Goal: Task Accomplishment & Management: Use online tool/utility

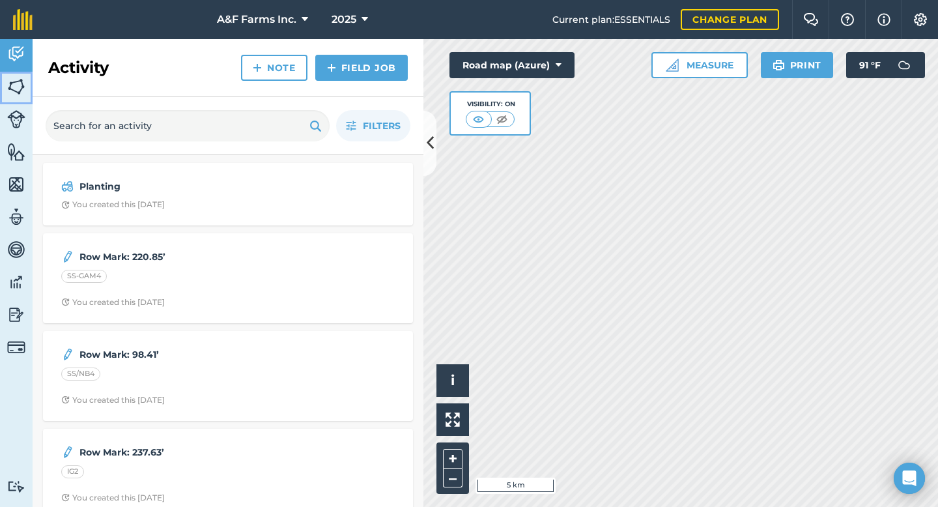
click at [12, 84] on img at bounding box center [16, 87] width 18 height 20
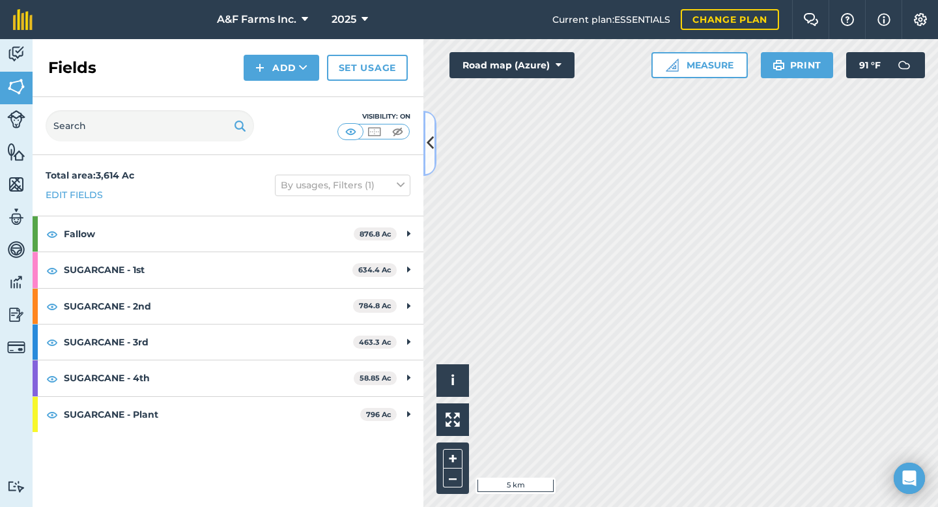
click at [424, 139] on button at bounding box center [430, 143] width 13 height 65
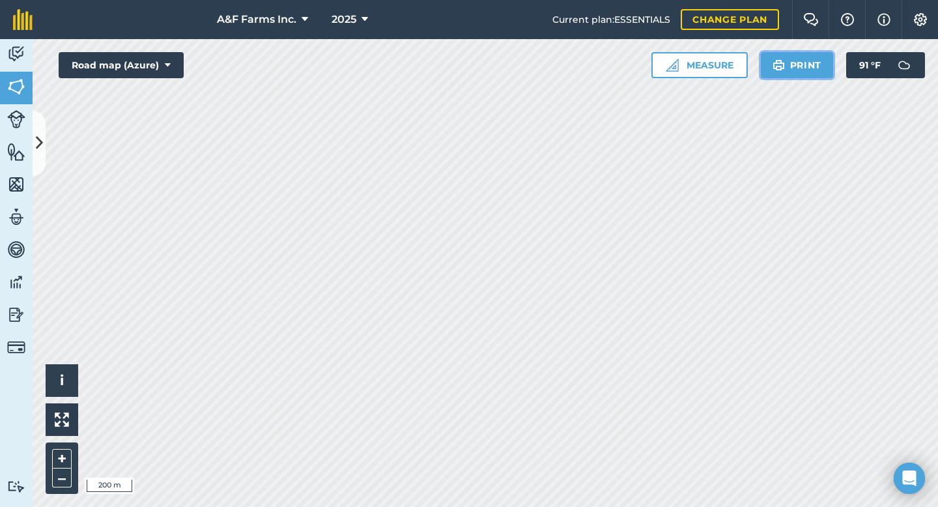
click at [816, 59] on button "Print" at bounding box center [797, 65] width 73 height 26
click at [799, 71] on button "Print" at bounding box center [797, 65] width 73 height 26
click at [803, 61] on button "Print" at bounding box center [797, 65] width 73 height 26
click at [800, 72] on button "Print" at bounding box center [797, 65] width 73 height 26
click at [19, 56] on img at bounding box center [16, 54] width 18 height 20
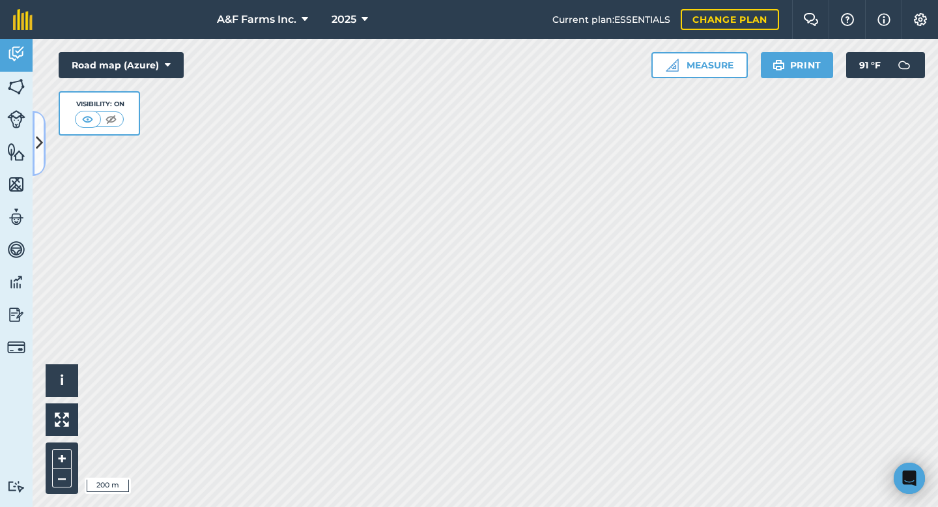
click at [40, 133] on icon at bounding box center [39, 143] width 7 height 23
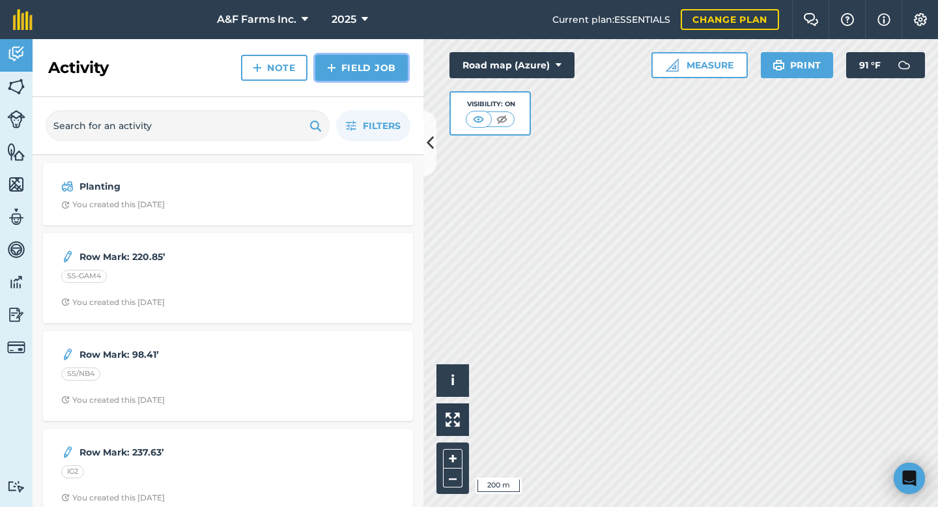
click at [345, 63] on link "Field Job" at bounding box center [361, 68] width 93 height 26
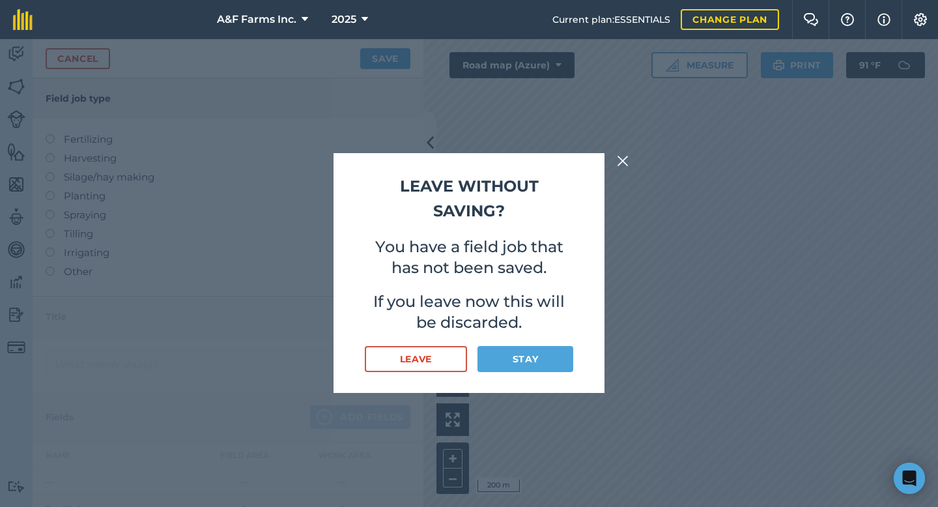
click at [518, 282] on div "Leave without saving? You have a field job that has not been saved. If you leav…" at bounding box center [469, 254] width 209 height 160
click at [616, 158] on button at bounding box center [623, 161] width 16 height 16
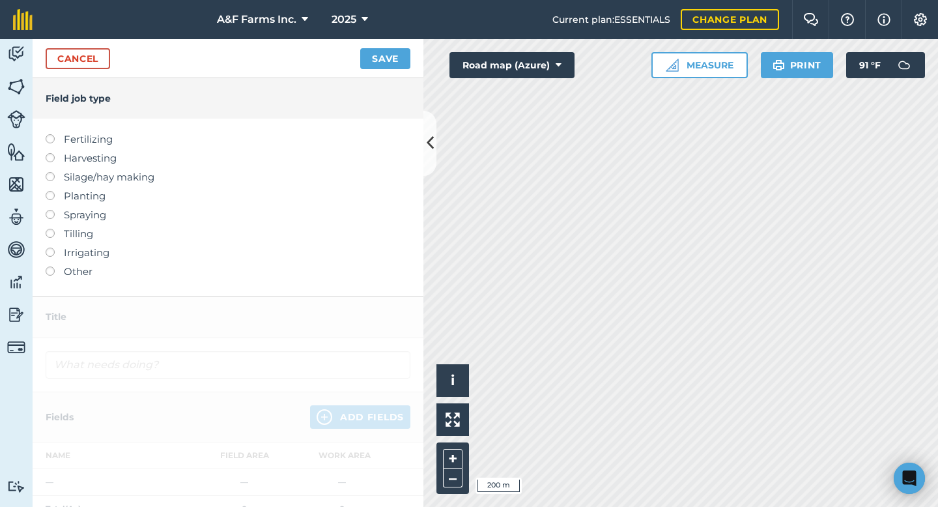
click at [61, 217] on label "Spraying" at bounding box center [228, 215] width 365 height 16
type input "Spraying"
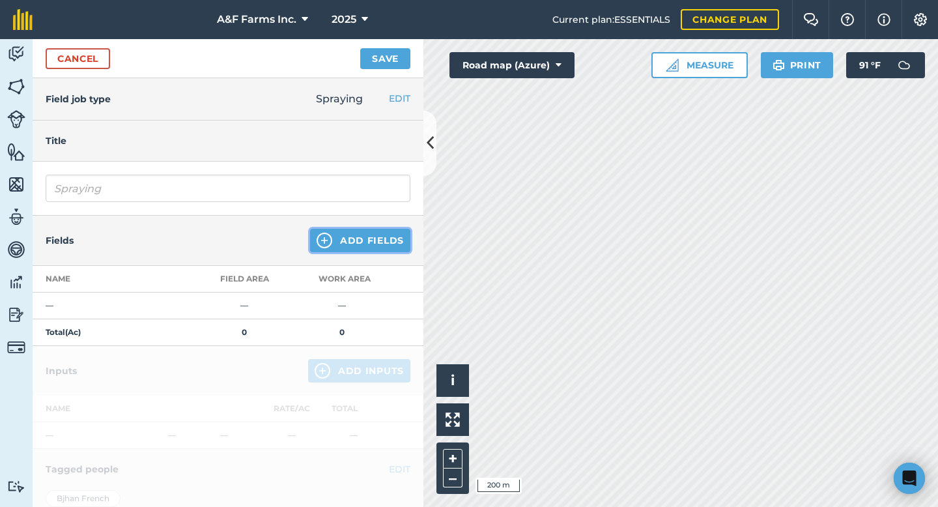
click at [343, 244] on button "Add Fields" at bounding box center [360, 240] width 100 height 23
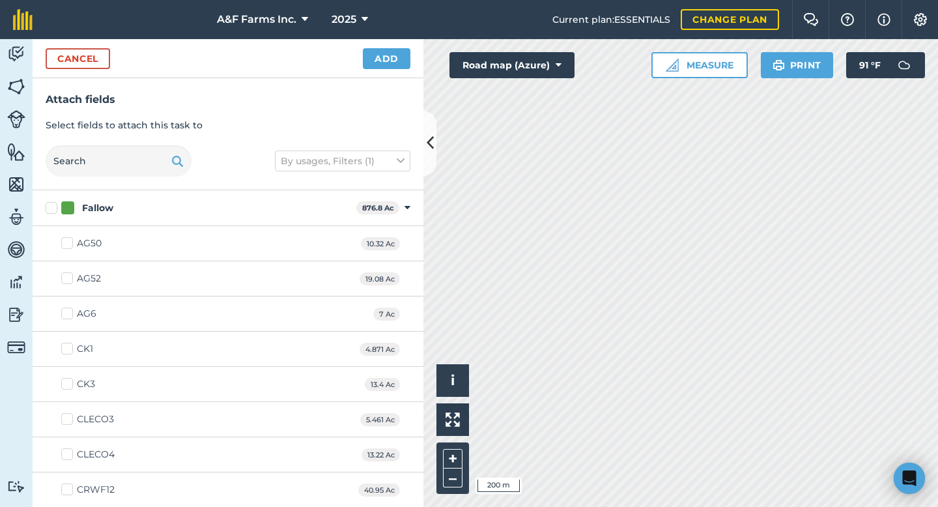
checkbox input "true"
click at [388, 56] on button "Add" at bounding box center [387, 58] width 48 height 21
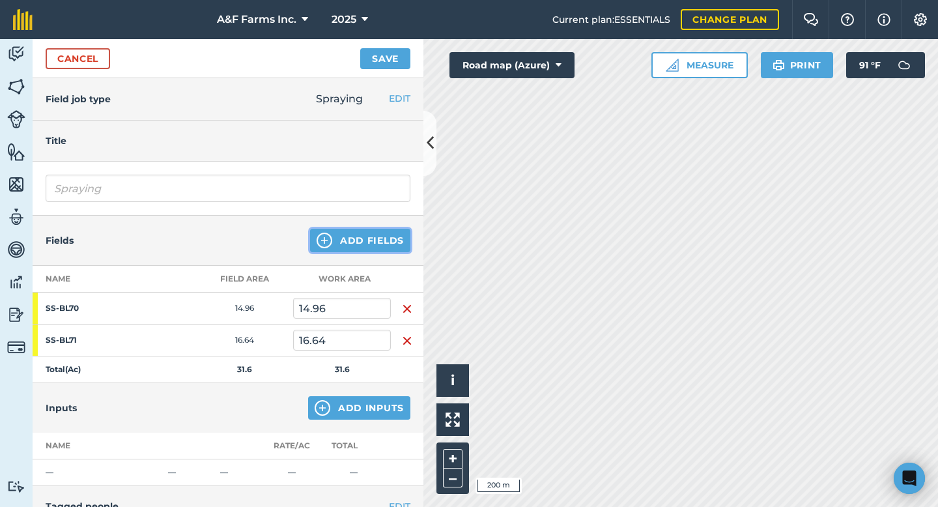
click at [354, 240] on button "Add Fields" at bounding box center [360, 240] width 100 height 23
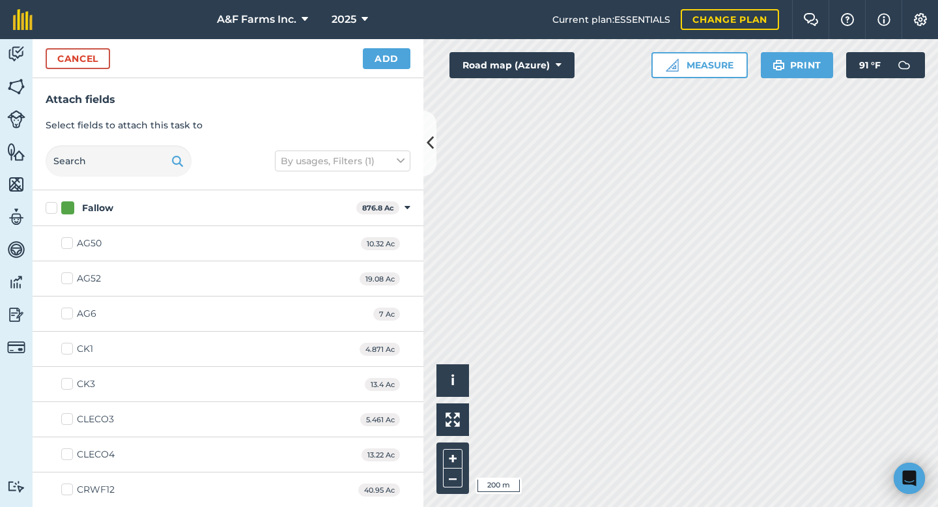
checkbox input "true"
checkbox input "false"
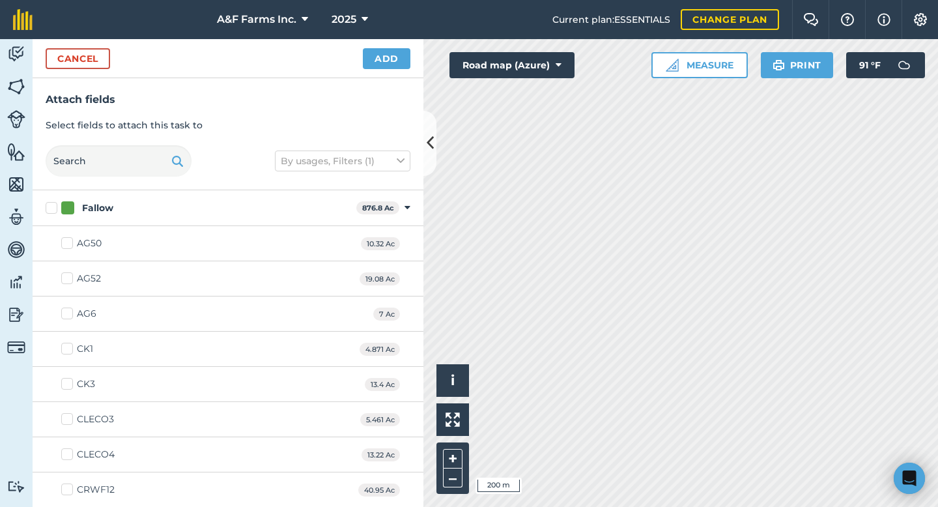
checkbox input "true"
click at [384, 58] on button "Add" at bounding box center [387, 58] width 48 height 21
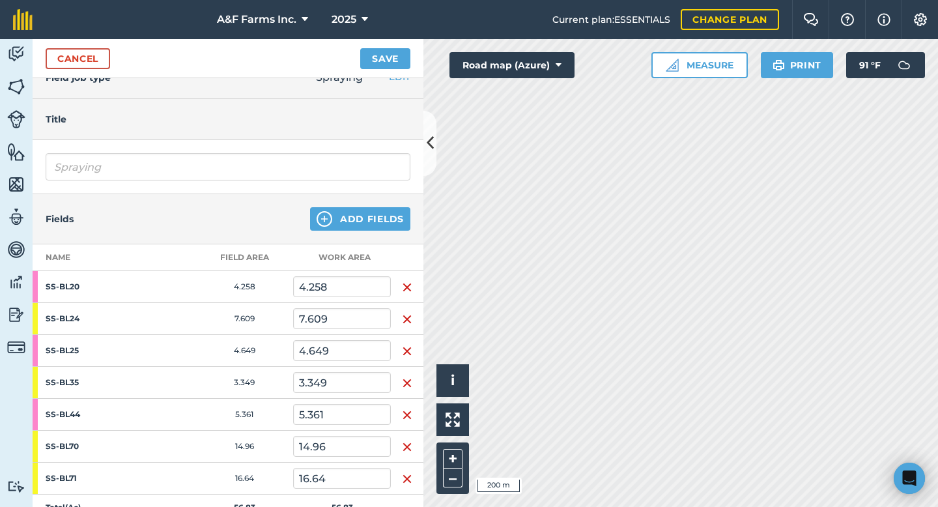
scroll to position [21, 0]
click at [402, 282] on img "button" at bounding box center [407, 288] width 10 height 16
click at [402, 312] on img "button" at bounding box center [407, 320] width 10 height 16
click at [402, 344] on img "button" at bounding box center [407, 352] width 10 height 16
click at [402, 376] on img "button" at bounding box center [407, 384] width 10 height 16
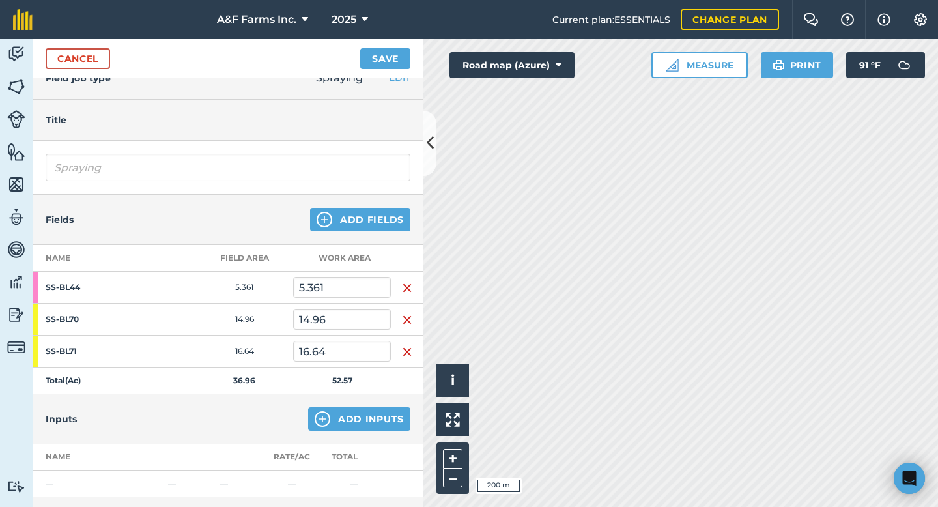
click at [402, 282] on img "button" at bounding box center [407, 288] width 10 height 16
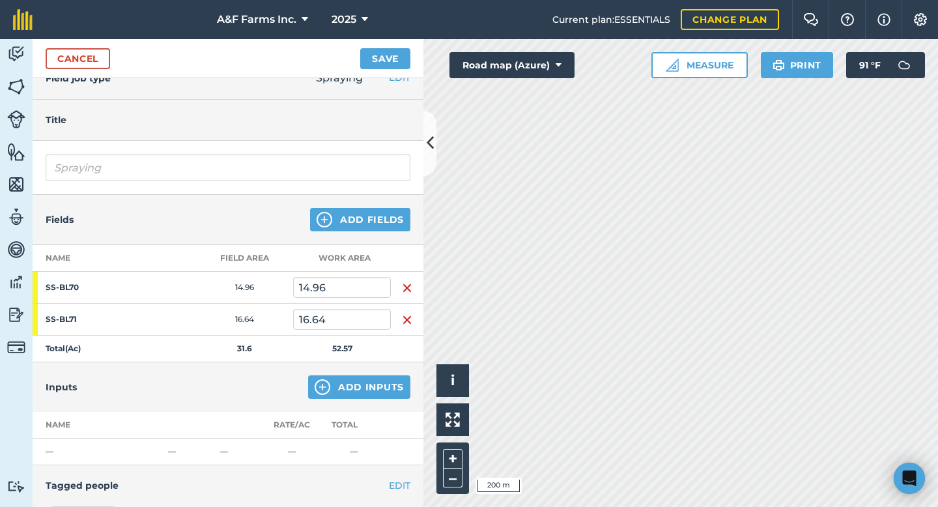
click at [402, 282] on img "button" at bounding box center [407, 288] width 10 height 16
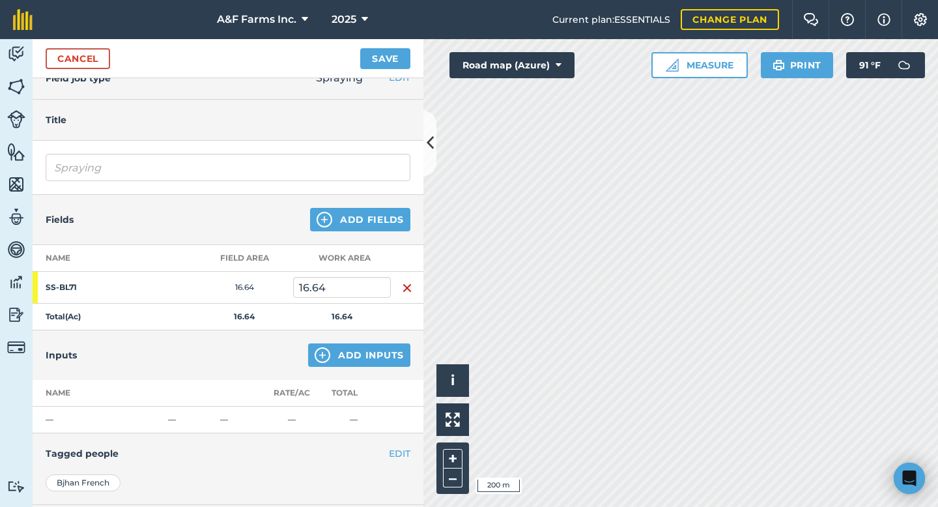
click at [402, 282] on img "button" at bounding box center [407, 288] width 10 height 16
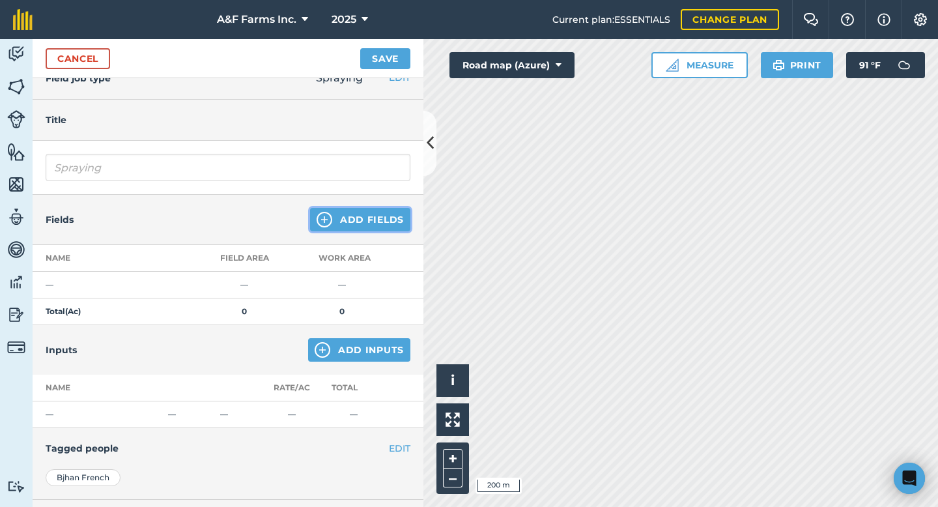
click at [356, 218] on button "Add Fields" at bounding box center [360, 219] width 100 height 23
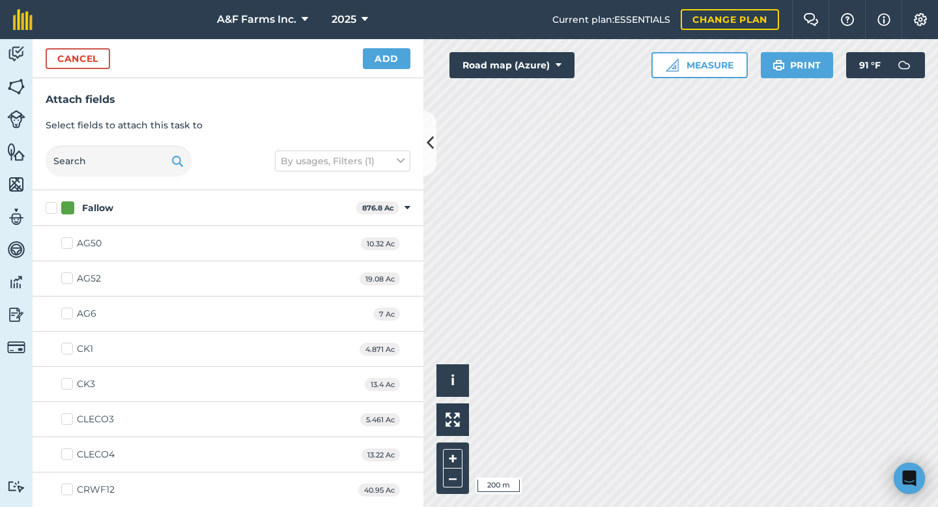
checkbox input "true"
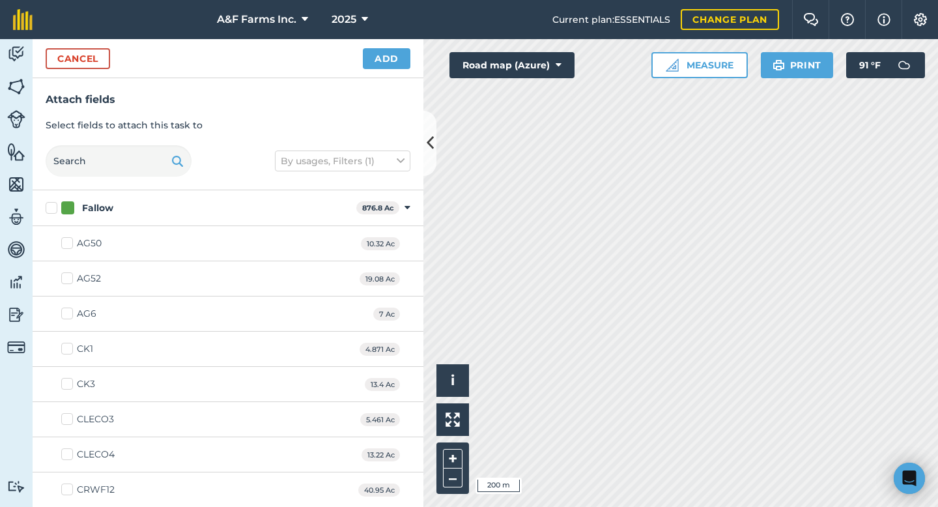
checkbox input "true"
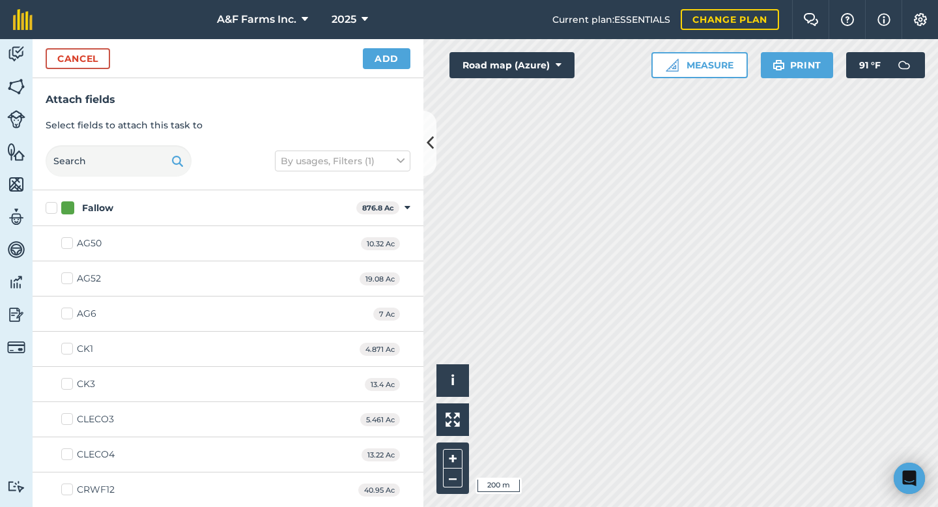
checkbox input "true"
click at [385, 56] on button "Add" at bounding box center [387, 58] width 48 height 21
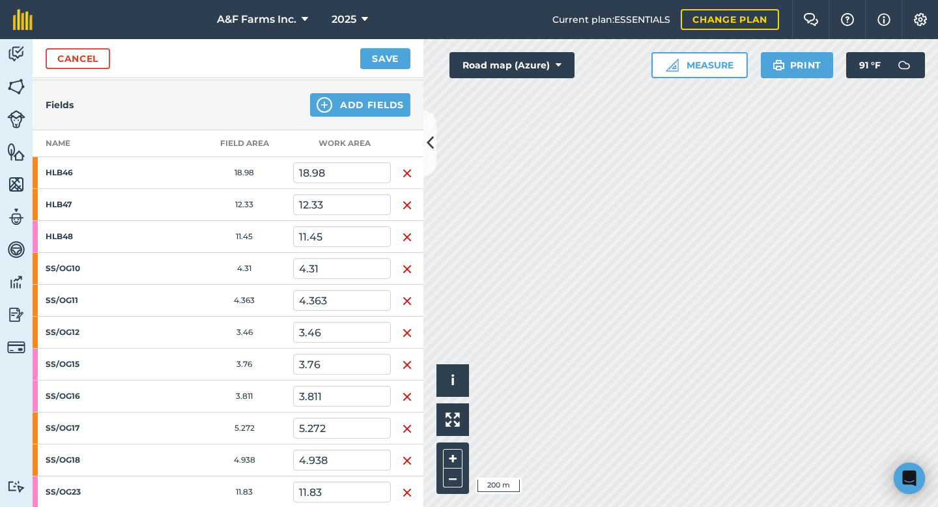
scroll to position [386, 0]
